Goal: Navigation & Orientation: Find specific page/section

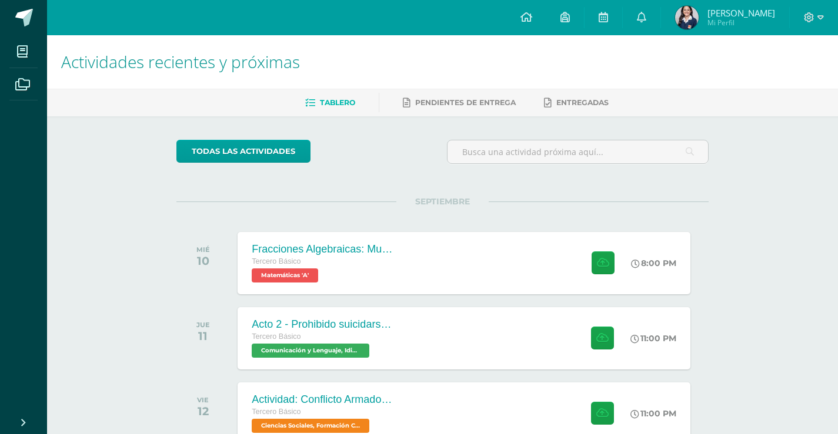
click at [765, 180] on div "Actividades recientes y próximas Tablero Pendientes de entrega Entregadas todas…" at bounding box center [442, 390] width 791 height 710
click at [728, 198] on div "todas las Actividades No tienes actividades Échale un vistazo a los demás perío…" at bounding box center [442, 430] width 579 height 629
click at [782, 169] on div "Actividades recientes y próximas Tablero Pendientes de entrega Entregadas todas…" at bounding box center [442, 390] width 791 height 710
click at [21, 4] on link at bounding box center [23, 17] width 47 height 35
click at [758, 200] on div "Actividades recientes y próximas Tablero Pendientes de entrega Entregadas todas…" at bounding box center [442, 390] width 791 height 710
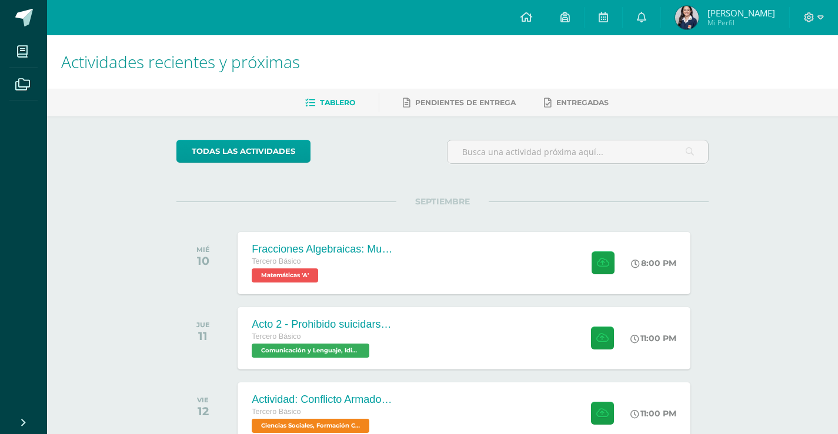
drag, startPoint x: 776, startPoint y: 209, endPoint x: 846, endPoint y: 2, distance: 218.5
click at [776, 208] on div "Actividades recientes y próximas Tablero Pendientes de entrega Entregadas todas…" at bounding box center [442, 386] width 791 height 703
